Goal: Navigation & Orientation: Find specific page/section

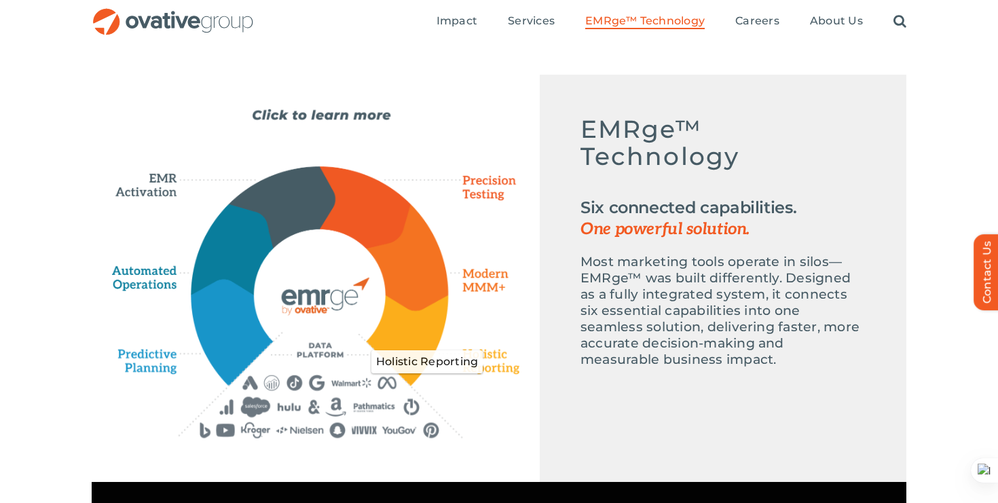
scroll to position [607, 0]
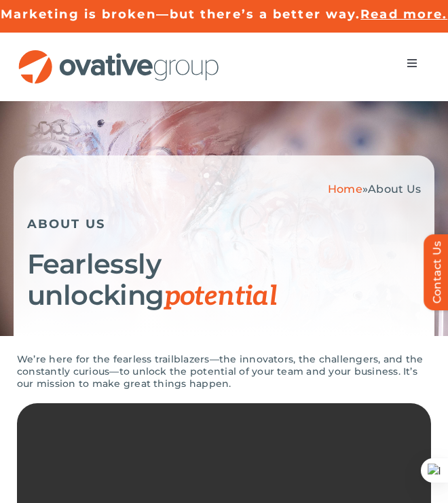
click at [414, 66] on button "Toggle Navigation" at bounding box center [412, 63] width 38 height 27
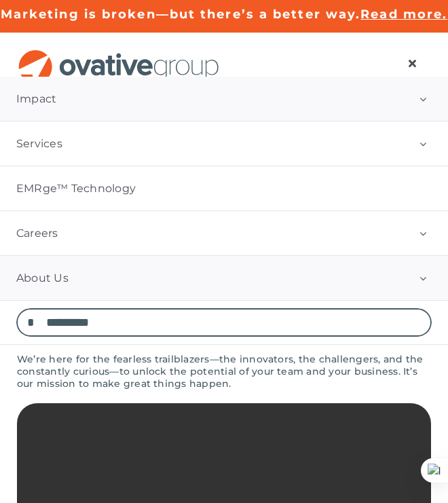
click at [132, 116] on link "Impact" at bounding box center [224, 99] width 448 height 44
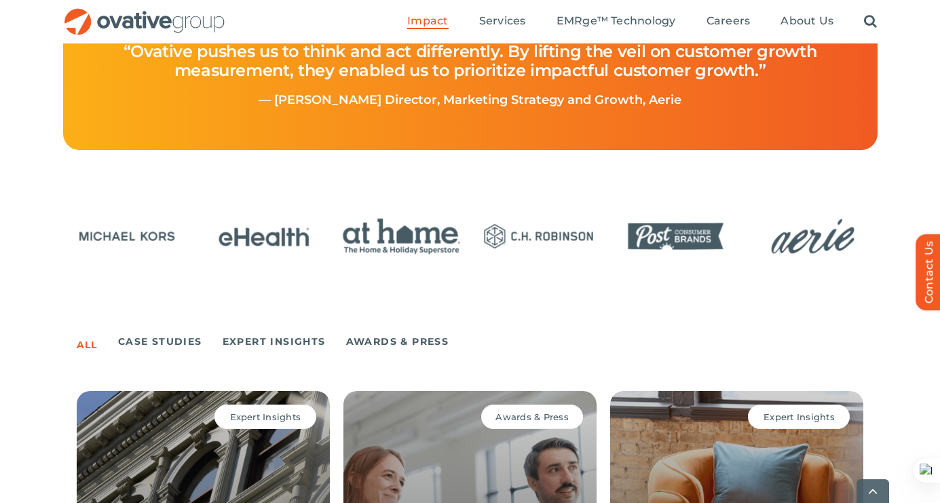
scroll to position [681, 0]
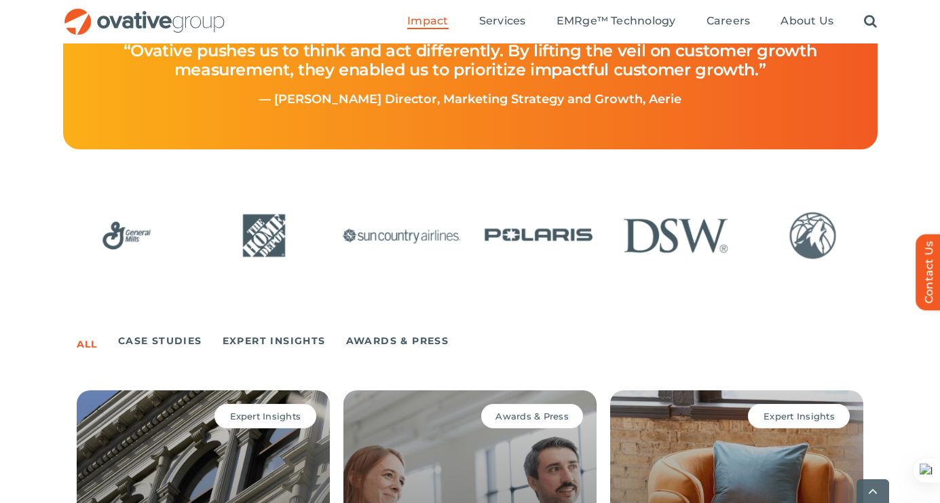
click at [390, 231] on img "9 / 24" at bounding box center [401, 235] width 128 height 53
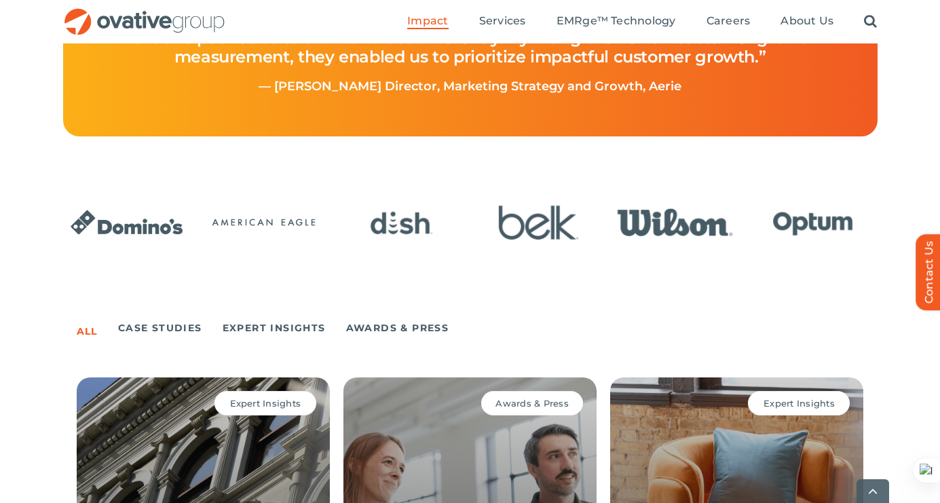
scroll to position [695, 0]
